Goal: Task Accomplishment & Management: Use online tool/utility

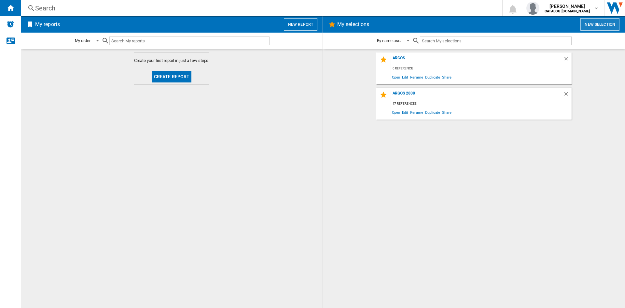
click at [589, 25] on button "New selection" at bounding box center [600, 24] width 39 height 12
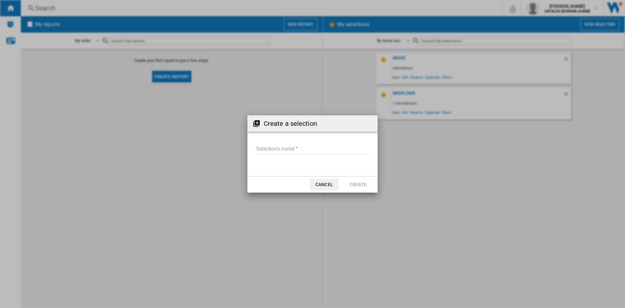
click at [258, 121] on ng-md-icon at bounding box center [257, 124] width 8 height 8
click at [270, 143] on form "Selection's name'" at bounding box center [313, 150] width 130 height 25
click at [302, 149] on input "Selection's name'" at bounding box center [312, 149] width 113 height 10
type input "*********"
click at [363, 186] on button "Create" at bounding box center [358, 184] width 29 height 12
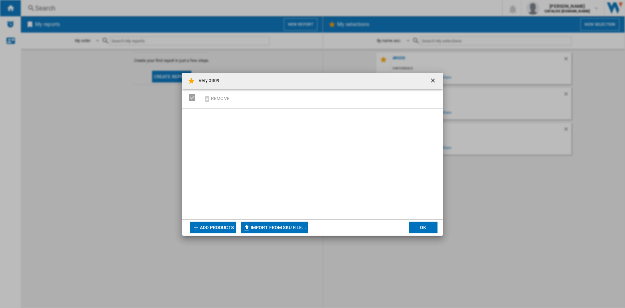
click at [253, 227] on button "Import from SKU file..." at bounding box center [274, 227] width 67 height 12
click at [266, 228] on button "Import from SKU file..." at bounding box center [274, 227] width 67 height 12
type input "**********"
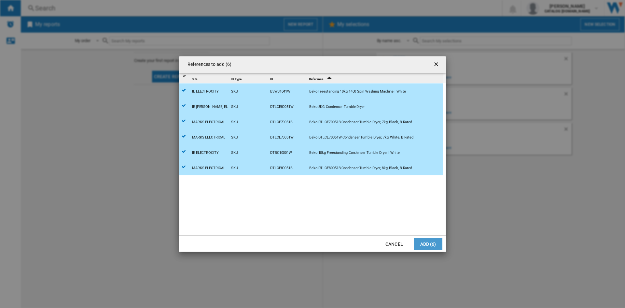
click at [427, 247] on button "Add (6)" at bounding box center [428, 244] width 29 height 12
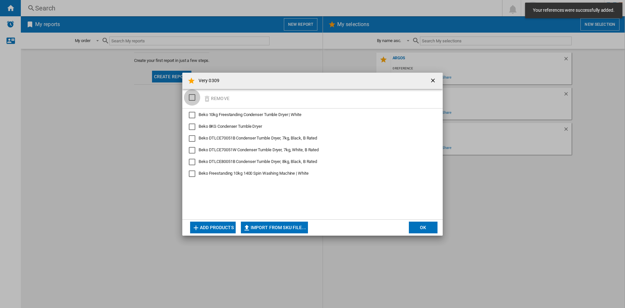
click at [190, 94] on div "SELECTIONS.EDITION_POPUP.SELECT_DESELECT" at bounding box center [192, 97] width 7 height 7
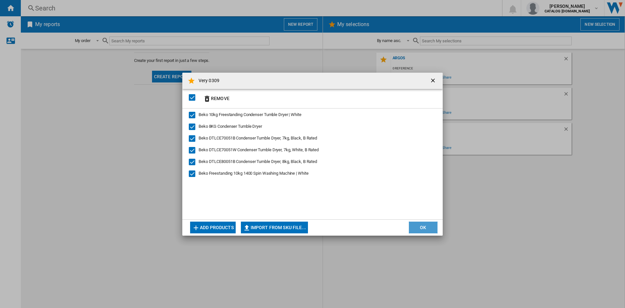
click at [421, 227] on button "OK" at bounding box center [423, 227] width 29 height 12
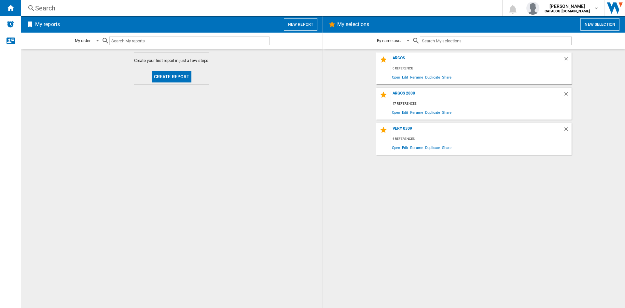
click at [170, 75] on button "Create report" at bounding box center [172, 77] width 40 height 12
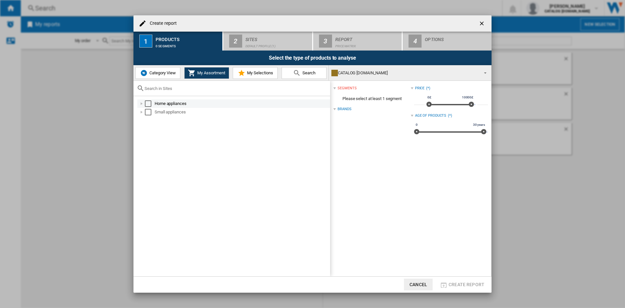
click at [149, 103] on div "Select" at bounding box center [148, 103] width 7 height 7
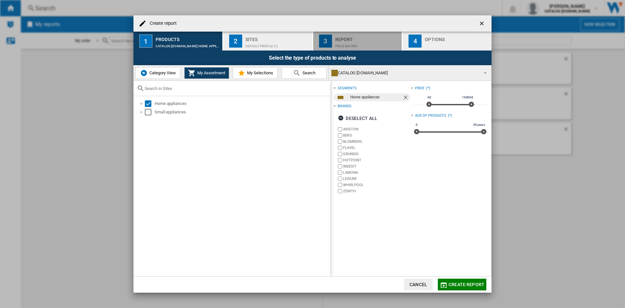
click at [350, 42] on div "Price Matrix" at bounding box center [367, 44] width 64 height 7
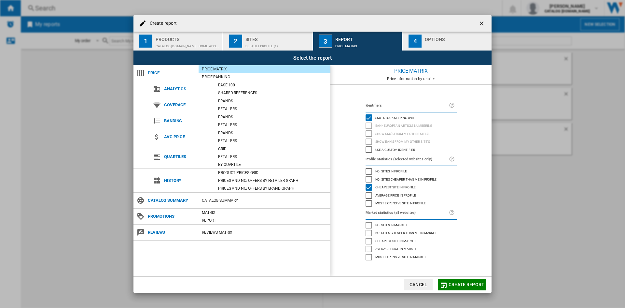
click at [267, 42] on div "Default profile (1)" at bounding box center [278, 44] width 64 height 7
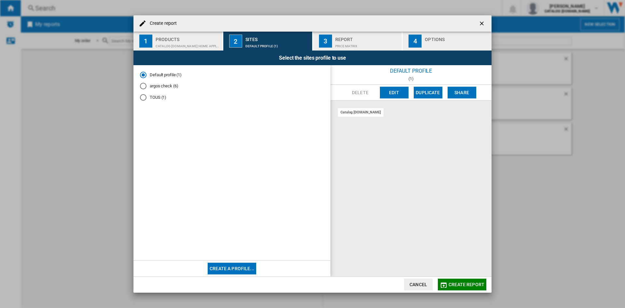
click at [448, 42] on div "button" at bounding box center [457, 44] width 64 height 7
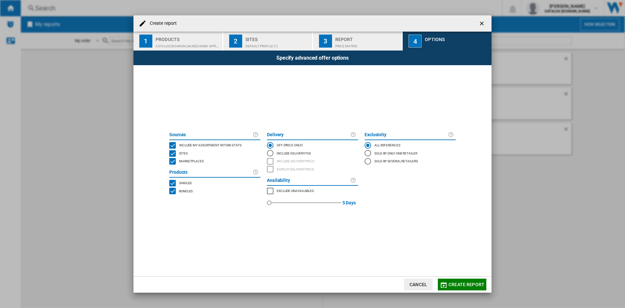
click at [196, 39] on div "Products" at bounding box center [188, 37] width 64 height 7
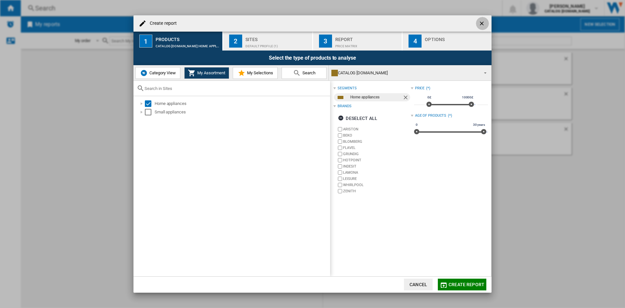
click at [483, 21] on ng-md-icon "getI18NText('BUTTONS.CLOSE_DIALOG')" at bounding box center [483, 24] width 8 height 8
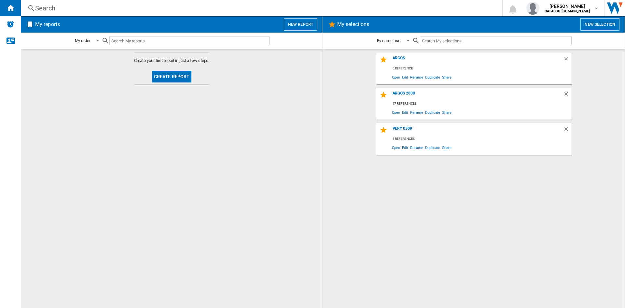
click at [470, 133] on div "Very 0309" at bounding box center [477, 130] width 172 height 9
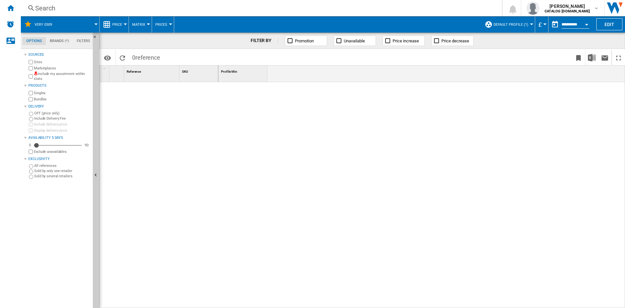
click at [528, 21] on button "Default profile (1)" at bounding box center [513, 24] width 38 height 16
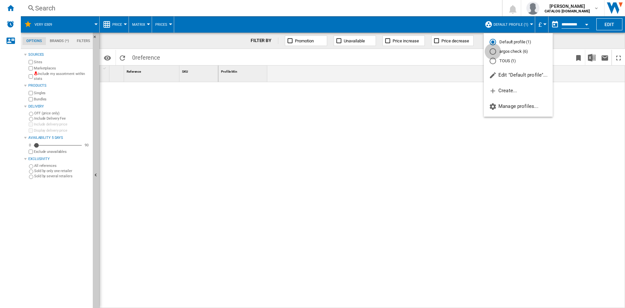
click at [493, 51] on div "argos check (6)" at bounding box center [493, 51] width 7 height 7
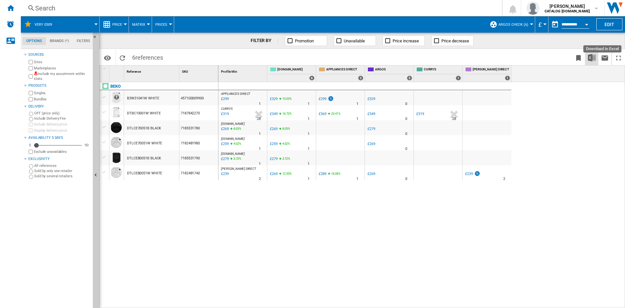
click at [592, 59] on img "Download in Excel" at bounding box center [592, 58] width 8 height 8
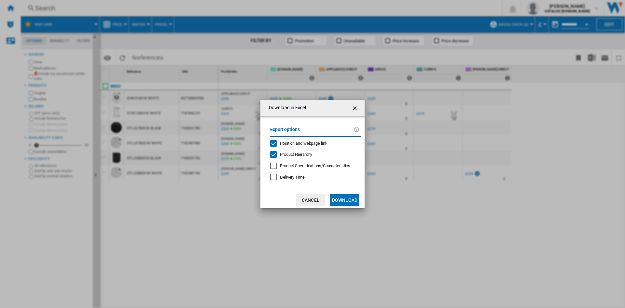
click at [342, 200] on button "Download" at bounding box center [344, 200] width 29 height 12
